Goal: Task Accomplishment & Management: Manage account settings

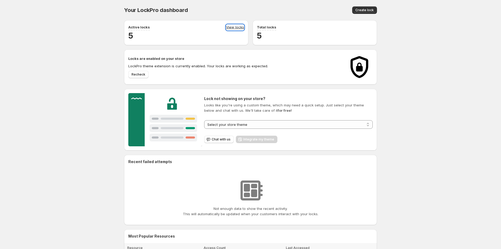
click at [233, 27] on link "View locks" at bounding box center [235, 27] width 18 height 6
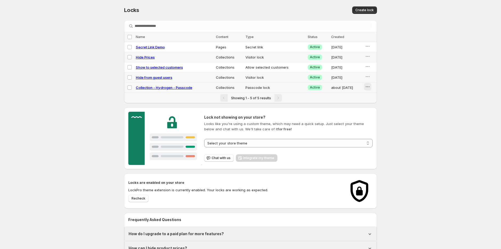
click at [366, 88] on icon "button" at bounding box center [367, 86] width 5 height 5
click at [368, 98] on span "Preview" at bounding box center [372, 99] width 13 height 4
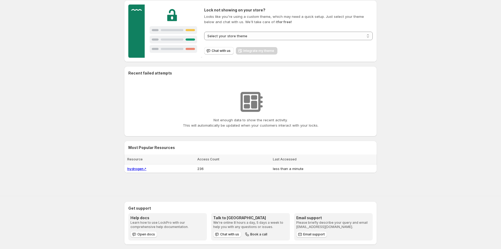
scroll to position [93, 0]
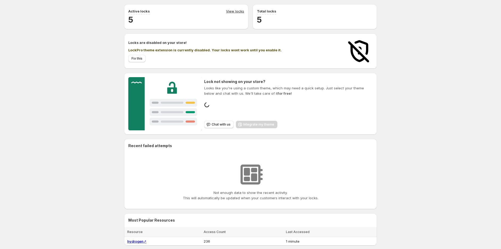
scroll to position [31, 0]
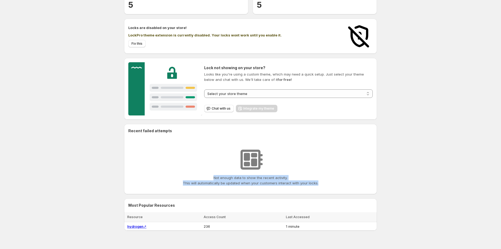
drag, startPoint x: 242, startPoint y: 179, endPoint x: 324, endPoint y: 180, distance: 81.2
click at [324, 180] on div "Not enough data to show the recent activity. This will automatically be updated…" at bounding box center [250, 165] width 236 height 39
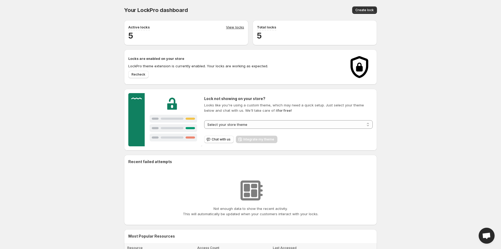
scroll to position [93, 0]
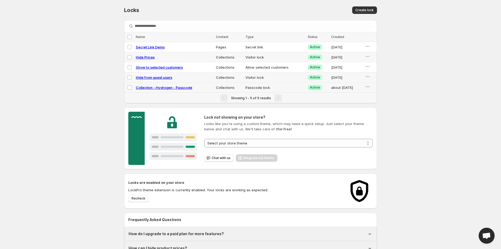
click at [157, 88] on span "Collection - Hydrogen - Passcode" at bounding box center [164, 87] width 56 height 4
select select "**********"
select select "*******"
select select "******"
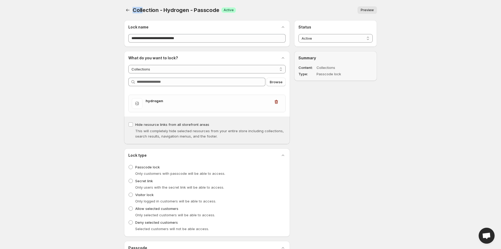
drag, startPoint x: 132, startPoint y: 9, endPoint x: 143, endPoint y: 9, distance: 10.6
click at [143, 9] on span "Collection - Hydrogen - Passcode" at bounding box center [175, 10] width 87 height 6
click at [127, 7] on button "Back" at bounding box center [127, 9] width 7 height 7
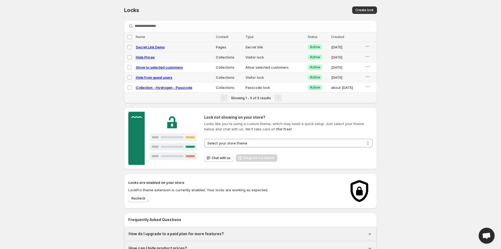
click at [150, 47] on span "Secret Link Demo" at bounding box center [150, 47] width 29 height 4
select select "*****"
select select "******"
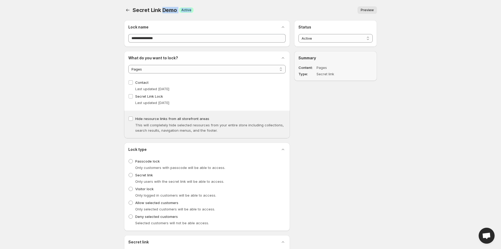
drag, startPoint x: 163, startPoint y: 15, endPoint x: 180, endPoint y: 13, distance: 16.7
click at [180, 13] on div "Secret Link Demo. This page is ready Secret Link Demo Success Active Preview Mo…" at bounding box center [250, 10] width 253 height 20
click at [174, 20] on div "Secret Link Demo. This page is ready Secret Link Demo Success Active Preview Mo…" at bounding box center [250, 10] width 253 height 20
click at [208, 10] on div "Preview" at bounding box center [287, 9] width 179 height 7
drag, startPoint x: 131, startPoint y: 9, endPoint x: 172, endPoint y: 10, distance: 41.3
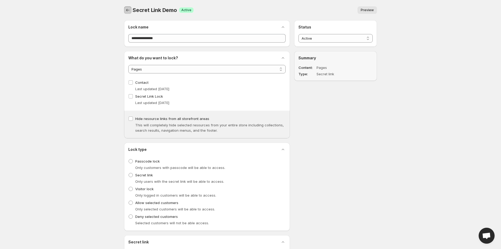
click at [172, 10] on div "Secret Link Demo Success Active Preview More actions Preview" at bounding box center [250, 9] width 253 height 7
drag, startPoint x: 194, startPoint y: 10, endPoint x: 235, endPoint y: 10, distance: 41.2
click at [235, 10] on div "Secret Link Demo Success Active Preview More actions Preview" at bounding box center [250, 9] width 253 height 7
drag, startPoint x: 177, startPoint y: 11, endPoint x: 133, endPoint y: 8, distance: 43.5
click at [133, 8] on span "Secret Link Demo" at bounding box center [154, 10] width 44 height 6
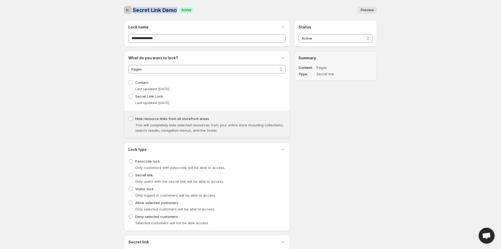
click at [128, 8] on icon "Back" at bounding box center [127, 9] width 5 height 5
